Goal: Task Accomplishment & Management: Use online tool/utility

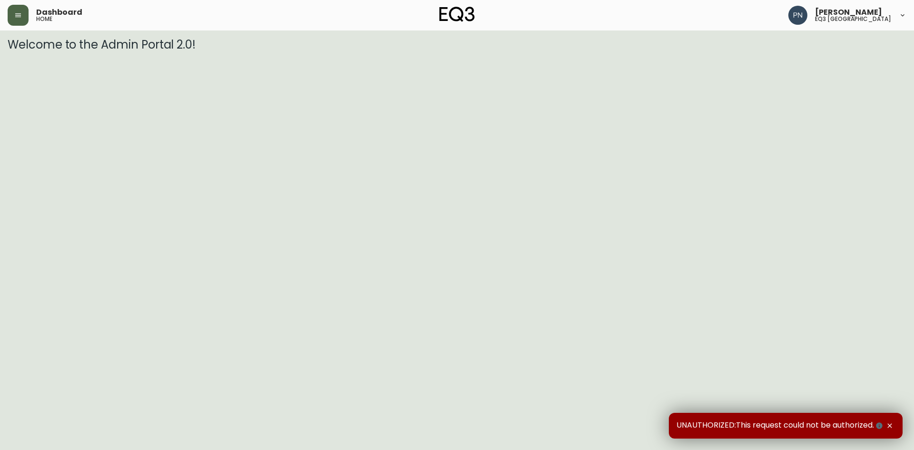
click at [10, 14] on button "button" at bounding box center [18, 15] width 21 height 21
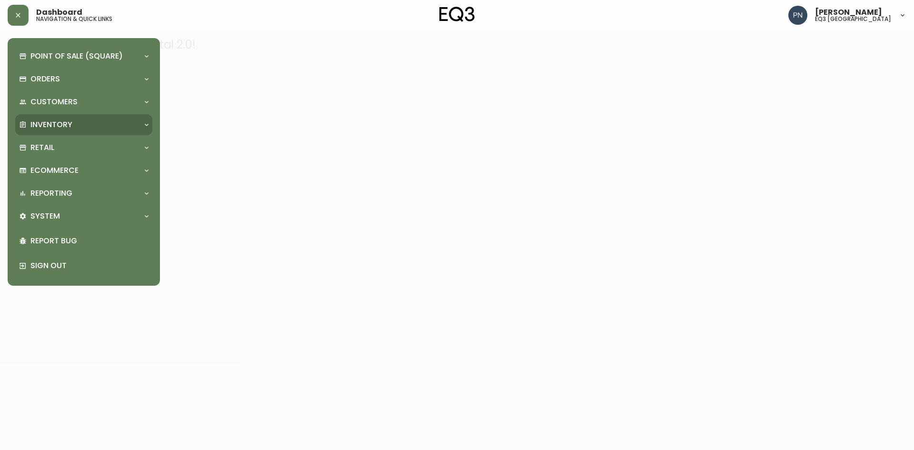
click at [74, 131] on div "Inventory" at bounding box center [83, 124] width 137 height 21
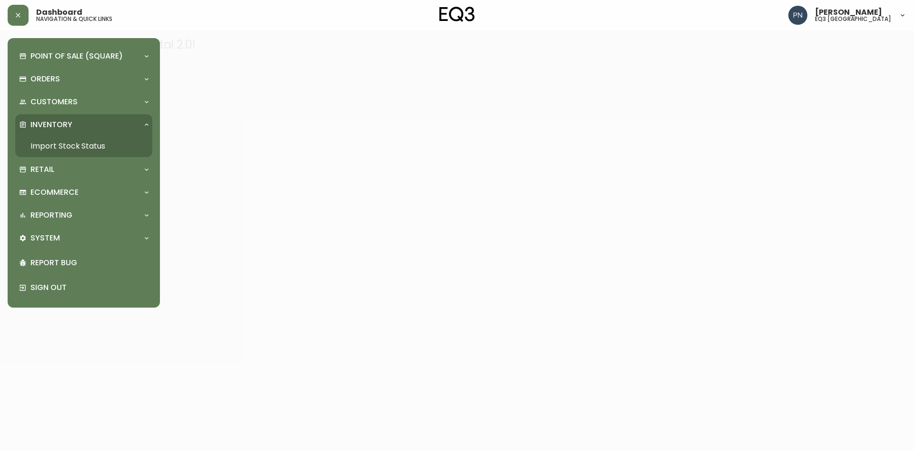
click at [74, 148] on link "Import Stock Status" at bounding box center [83, 146] width 137 height 22
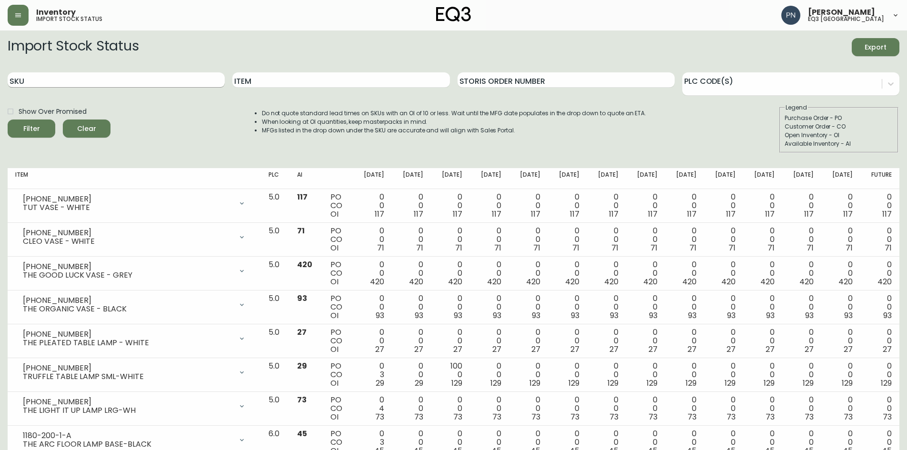
click at [128, 80] on input "SKU" at bounding box center [116, 79] width 217 height 15
paste input "[PHONE_NUMBER]"
type input "[PHONE_NUMBER]"
click at [44, 131] on span "Filter" at bounding box center [31, 129] width 32 height 12
